Goal: Navigation & Orientation: Find specific page/section

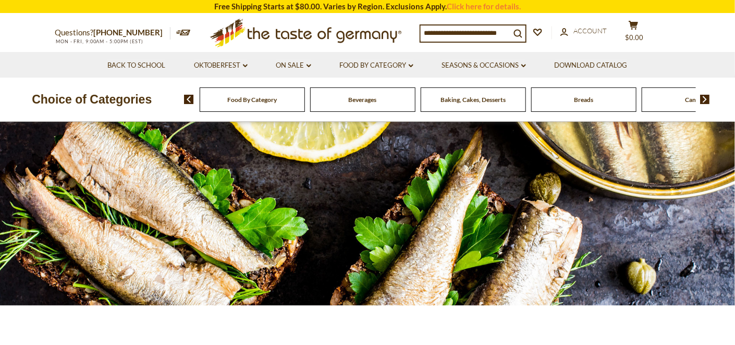
click at [277, 101] on span "Food By Category" at bounding box center [252, 100] width 50 height 8
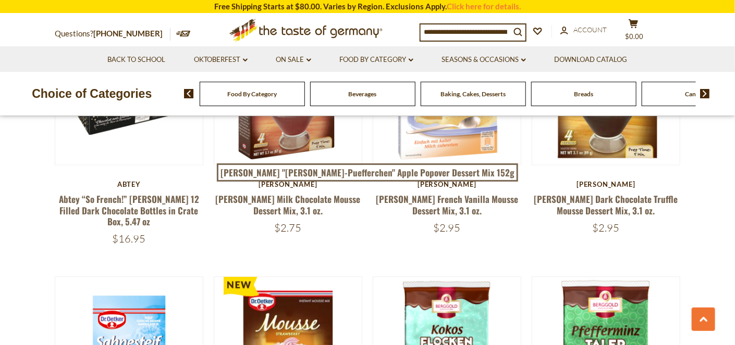
scroll to position [729, 0]
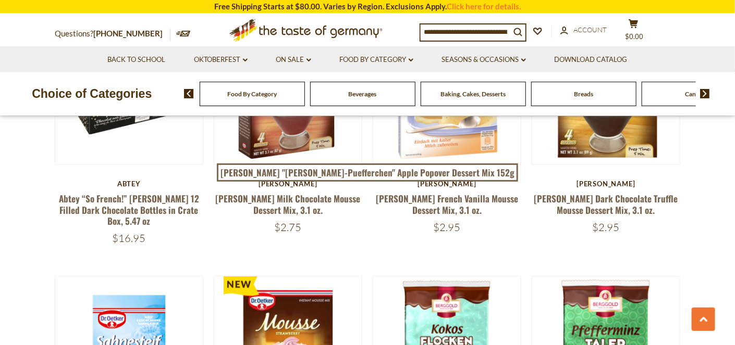
click at [703, 94] on img at bounding box center [705, 93] width 10 height 9
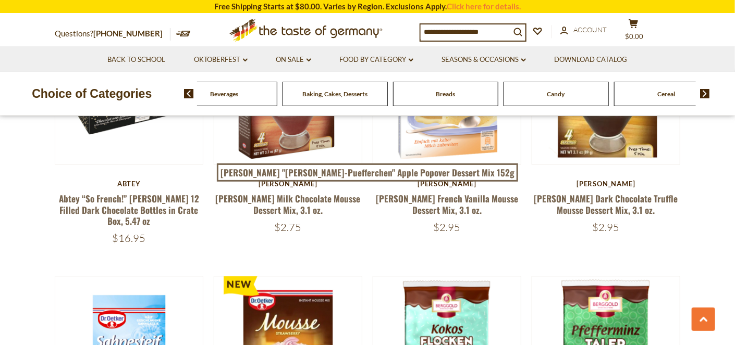
click at [703, 94] on img at bounding box center [705, 93] width 10 height 9
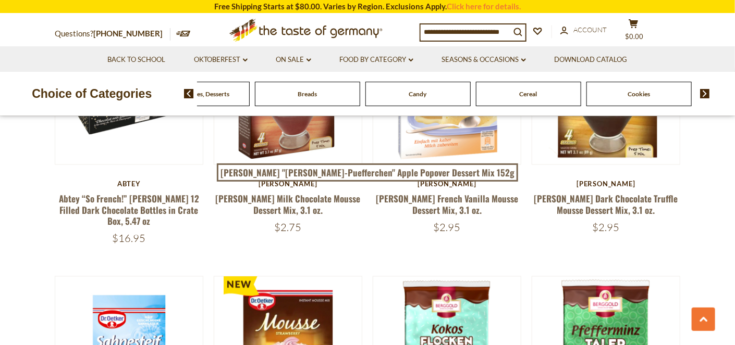
click at [703, 94] on img at bounding box center [705, 93] width 10 height 9
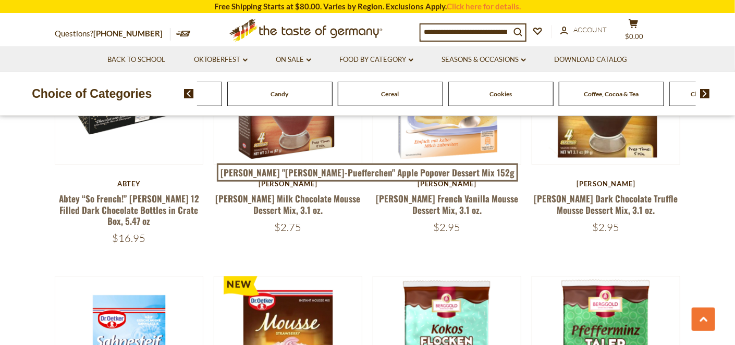
click at [703, 94] on img at bounding box center [705, 93] width 10 height 9
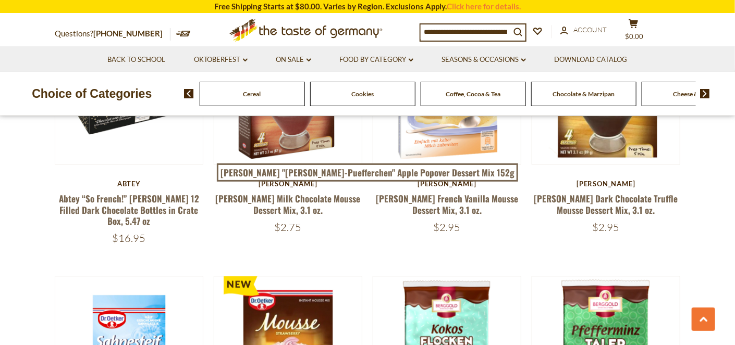
click at [703, 94] on img at bounding box center [705, 93] width 10 height 9
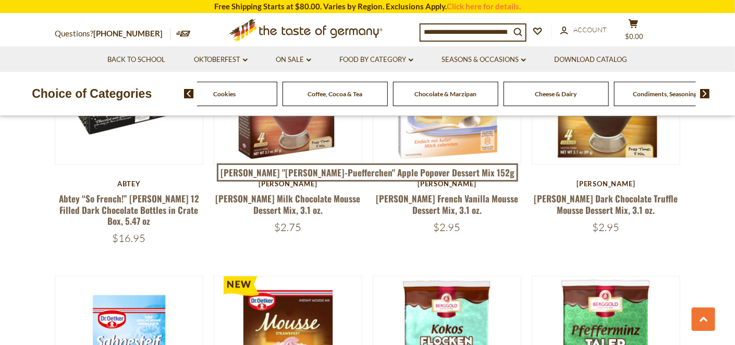
click at [563, 96] on span "Cheese & Dairy" at bounding box center [556, 94] width 42 height 8
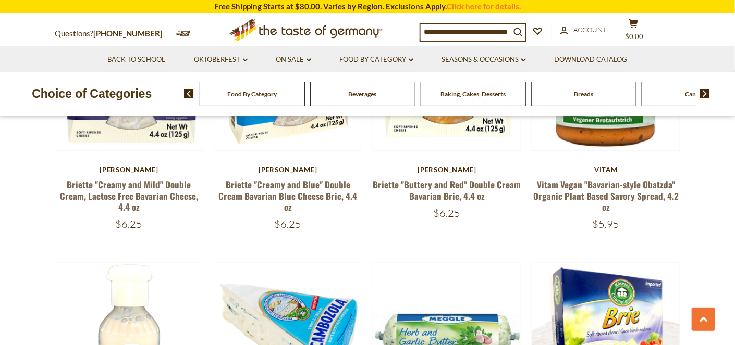
scroll to position [677, 0]
